Goal: Use online tool/utility: Utilize a website feature to perform a specific function

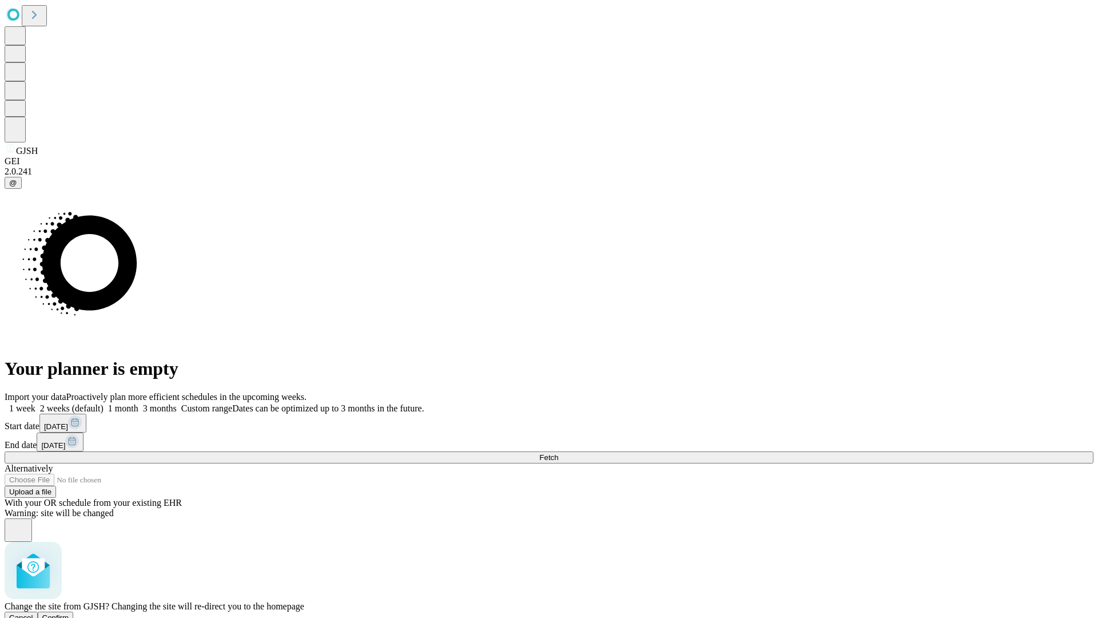
click at [69, 613] on span "Confirm" at bounding box center [55, 617] width 27 height 9
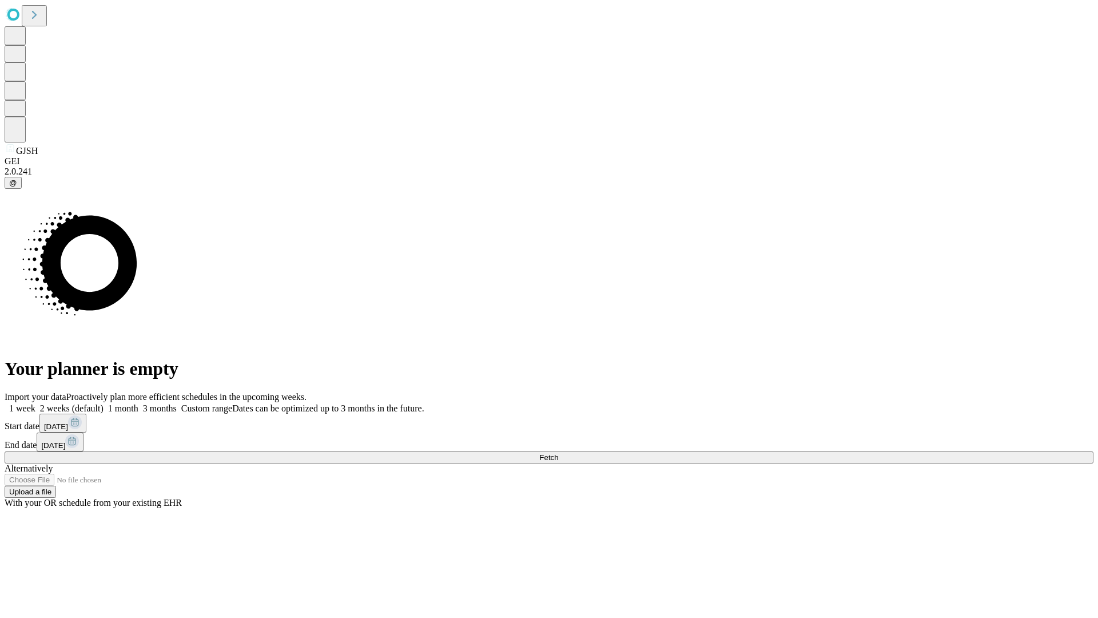
click at [35, 403] on label "1 week" at bounding box center [20, 408] width 31 height 10
click at [558, 453] on span "Fetch" at bounding box center [548, 457] width 19 height 9
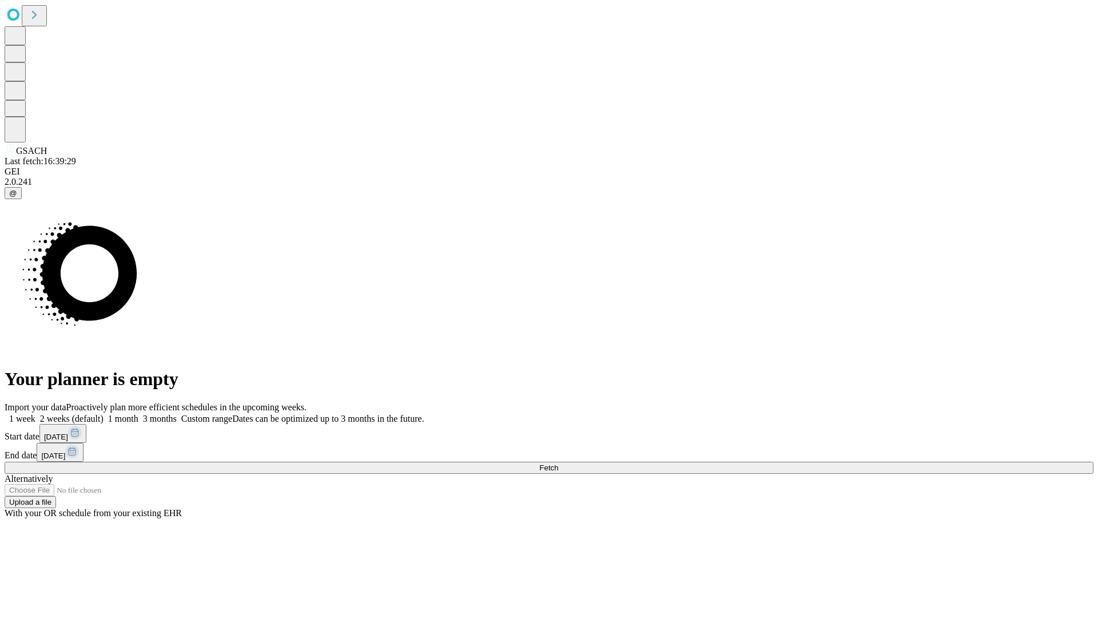
click at [35, 414] on label "1 week" at bounding box center [20, 419] width 31 height 10
click at [558, 463] on span "Fetch" at bounding box center [548, 467] width 19 height 9
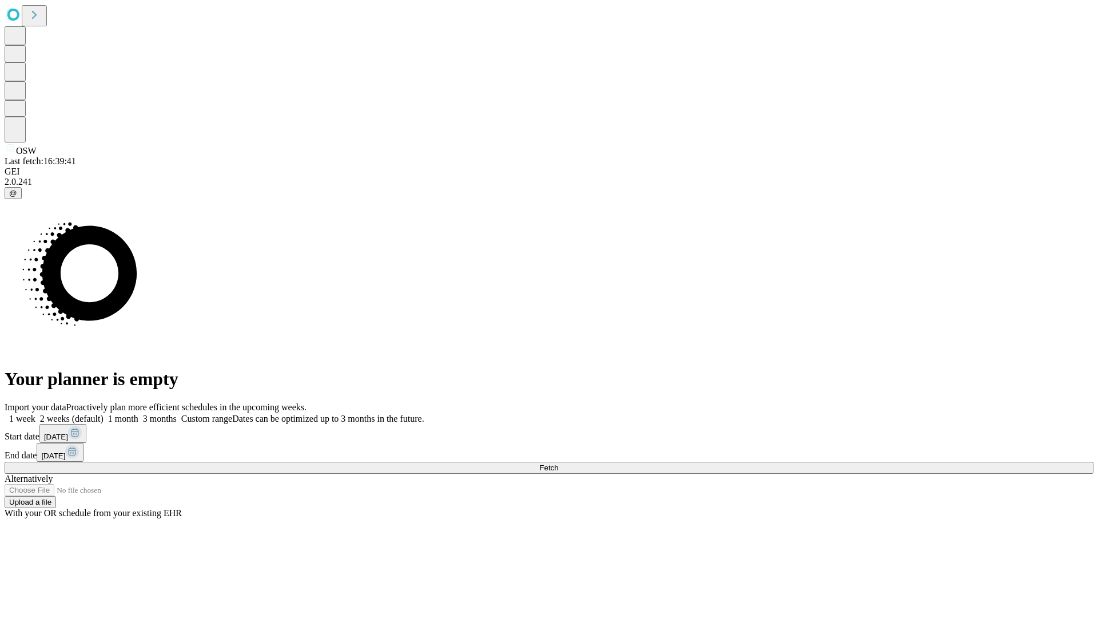
click at [35, 414] on label "1 week" at bounding box center [20, 419] width 31 height 10
click at [558, 463] on span "Fetch" at bounding box center [548, 467] width 19 height 9
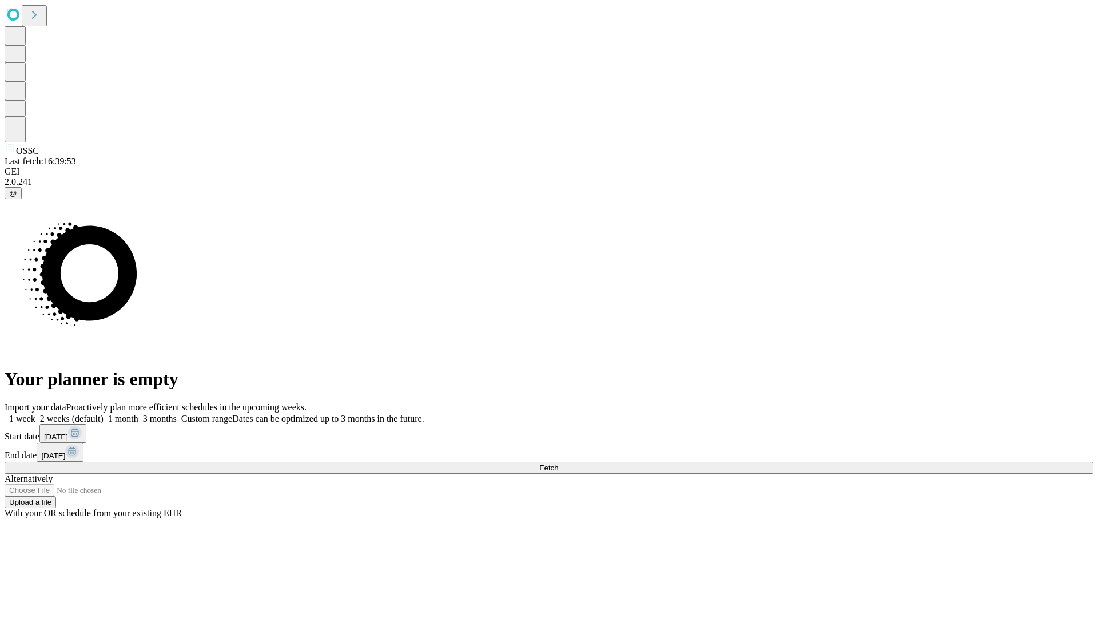
click at [35, 414] on label "1 week" at bounding box center [20, 419] width 31 height 10
click at [558, 463] on span "Fetch" at bounding box center [548, 467] width 19 height 9
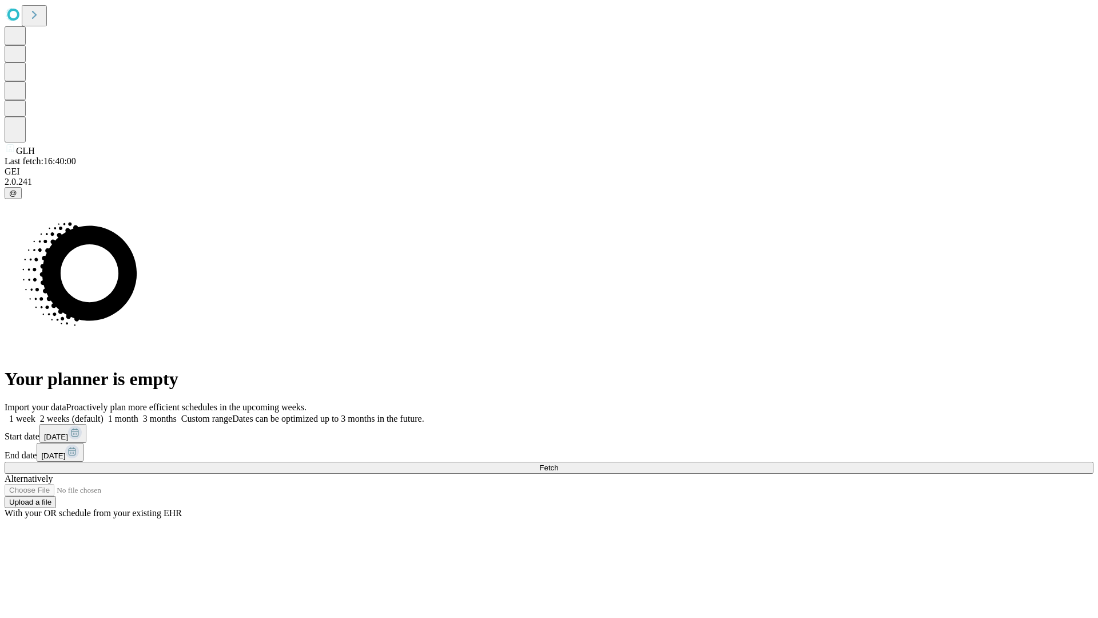
click at [558, 463] on span "Fetch" at bounding box center [548, 467] width 19 height 9
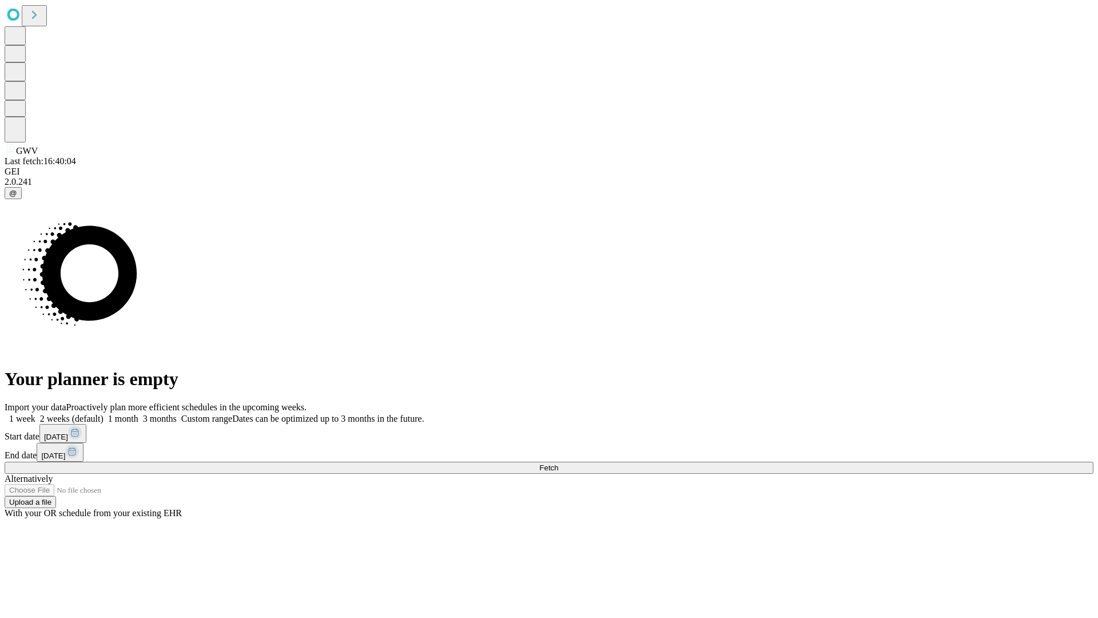
click at [558, 463] on span "Fetch" at bounding box center [548, 467] width 19 height 9
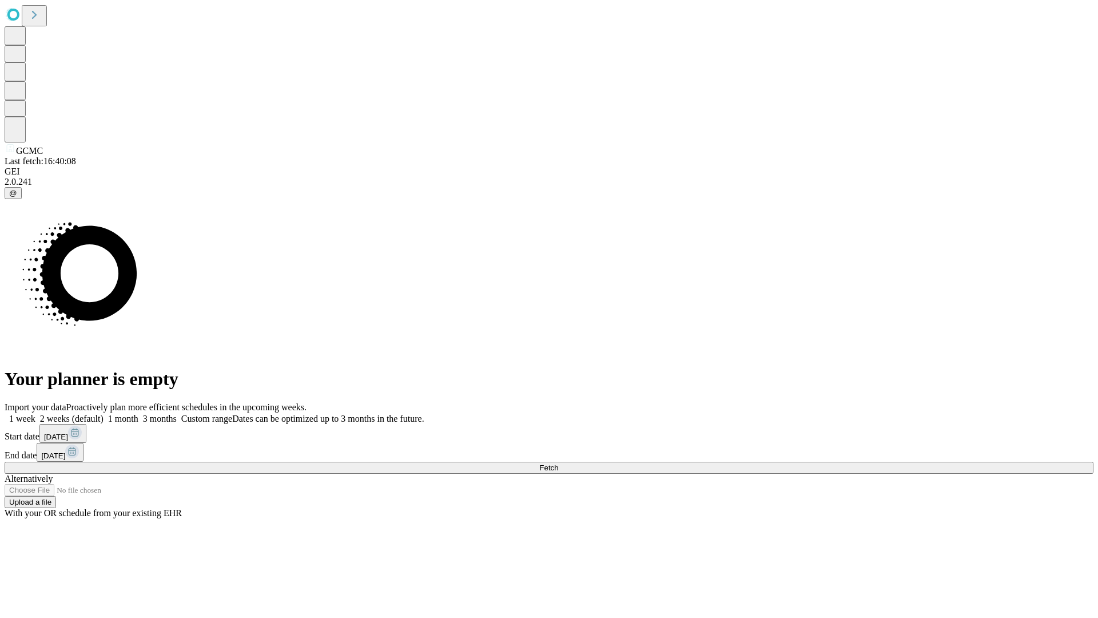
click at [35, 414] on label "1 week" at bounding box center [20, 419] width 31 height 10
click at [558, 463] on span "Fetch" at bounding box center [548, 467] width 19 height 9
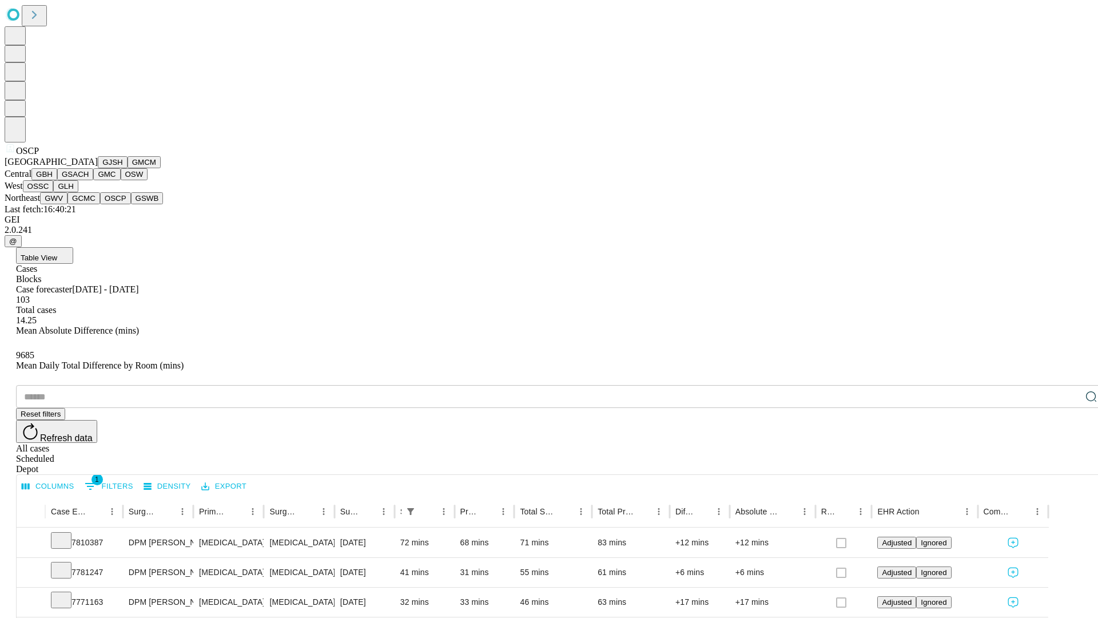
click at [131, 204] on button "GSWB" at bounding box center [147, 198] width 33 height 12
